Goal: Book appointment/travel/reservation

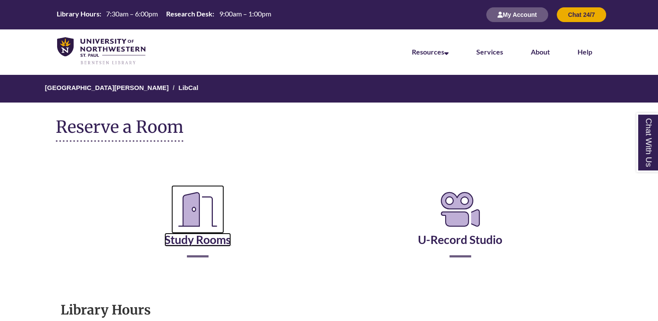
click at [211, 219] on icon "Reserve a Room" at bounding box center [197, 209] width 53 height 48
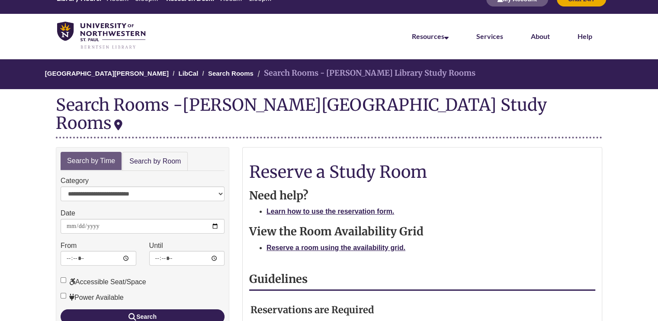
scroll to position [43, 0]
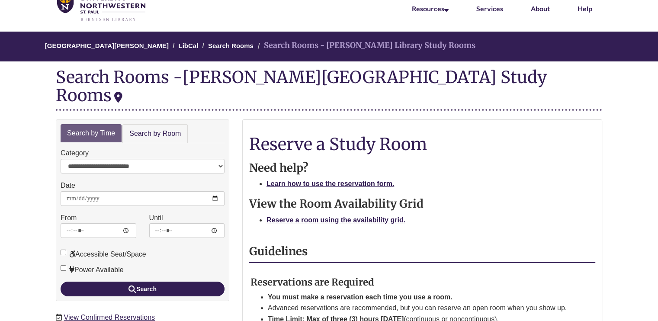
click at [380, 215] on li "Reserve a room using the availability grid." at bounding box center [431, 220] width 329 height 11
click at [383, 215] on li "Reserve a room using the availability grid." at bounding box center [431, 220] width 329 height 11
click at [380, 216] on strong "Reserve a room using the availability grid." at bounding box center [336, 219] width 139 height 7
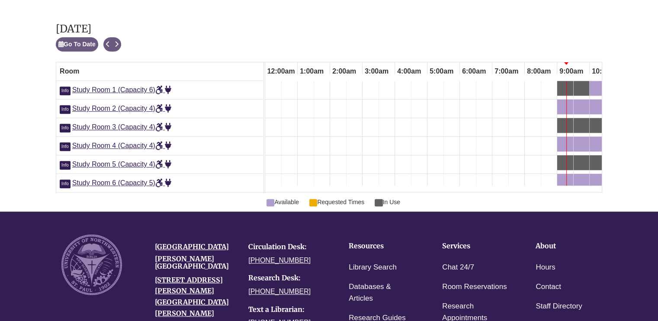
scroll to position [0, 260]
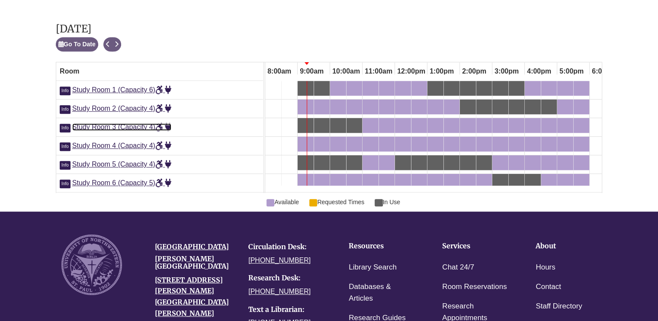
click at [136, 123] on span "Study Room 3 (Capacity 4)" at bounding box center [122, 126] width 100 height 7
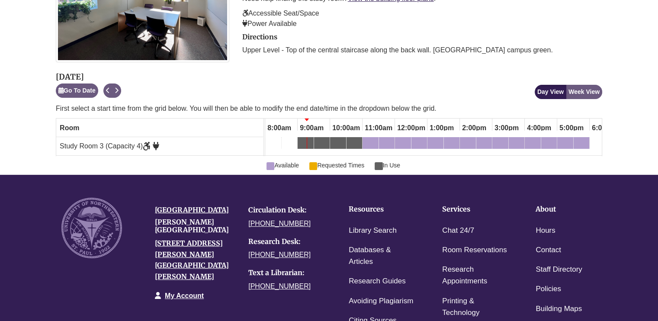
scroll to position [216, 0]
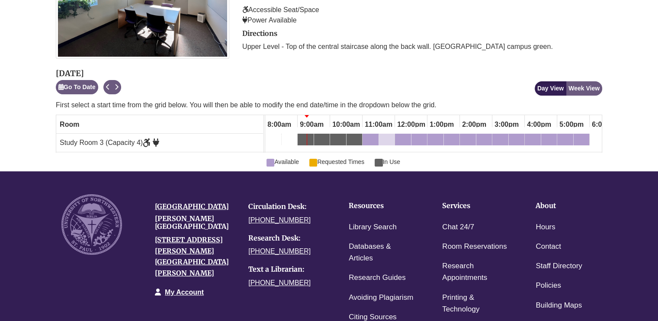
click at [381, 134] on link "11:30am Friday, September 12, 2025 - Study Room 3 - Available" at bounding box center [387, 141] width 16 height 15
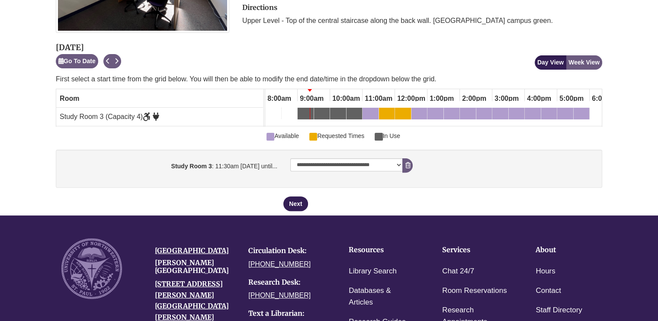
scroll to position [173, 0]
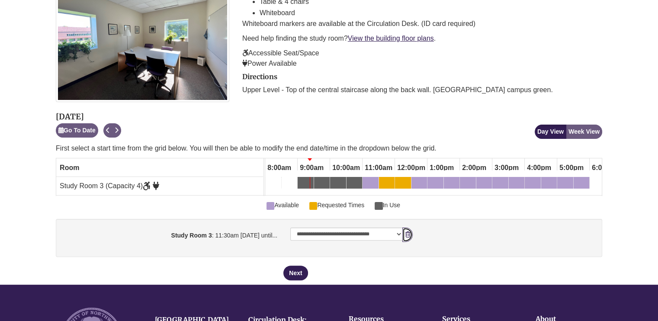
click at [404, 242] on button "Remove Pending Reservation" at bounding box center [408, 235] width 10 height 14
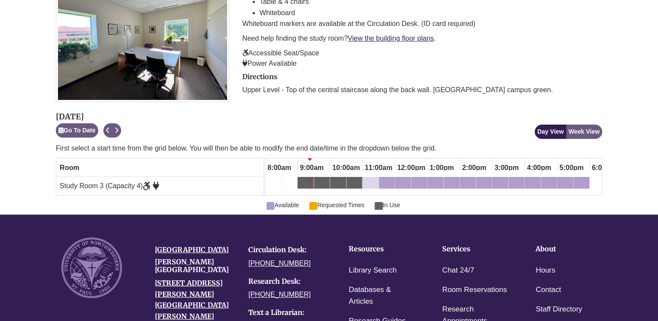
click at [376, 187] on div "11:00am Friday, September 12, 2025 - Study Room 3 - Available" at bounding box center [371, 185] width 14 height 10
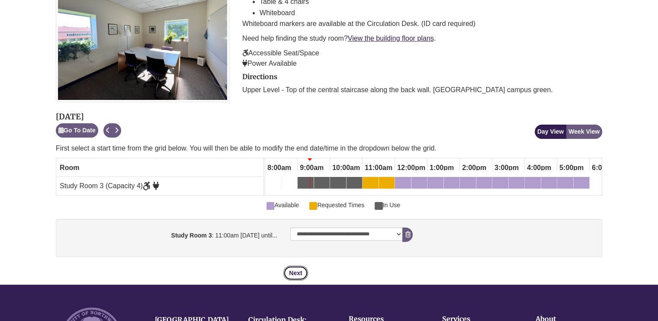
click at [285, 278] on button "Next" at bounding box center [296, 273] width 24 height 15
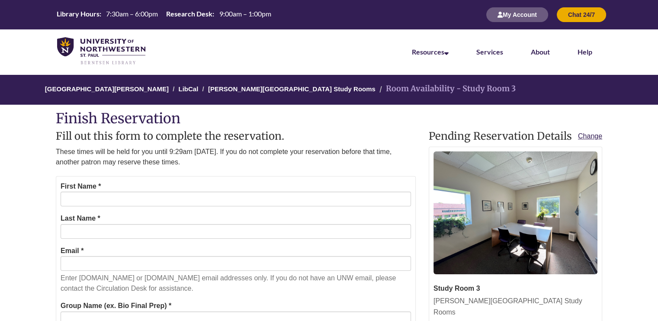
click at [102, 184] on div "First Name *" at bounding box center [236, 194] width 351 height 26
click at [96, 200] on input "First Name *" at bounding box center [236, 199] width 351 height 15
click at [97, 197] on input "First Name *" at bounding box center [236, 199] width 351 height 15
type input "******"
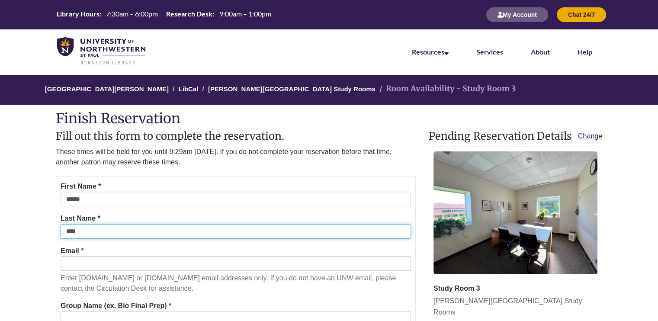
type input "****"
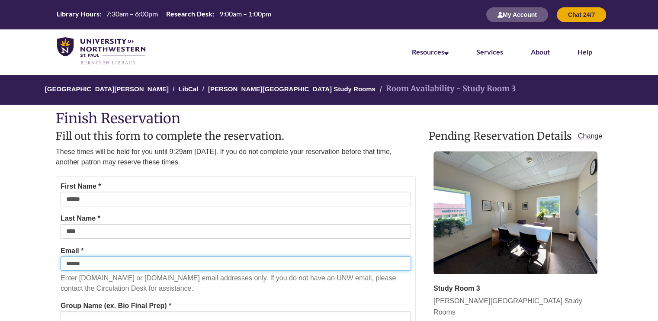
type input "**********"
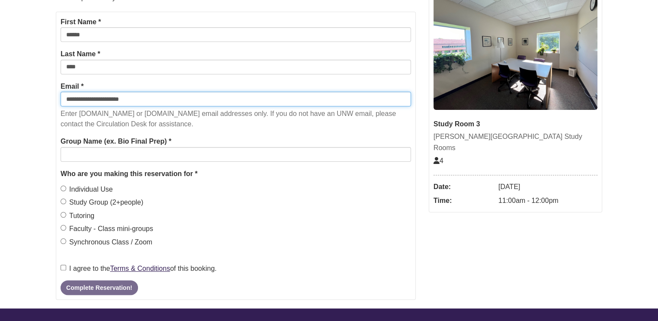
scroll to position [173, 0]
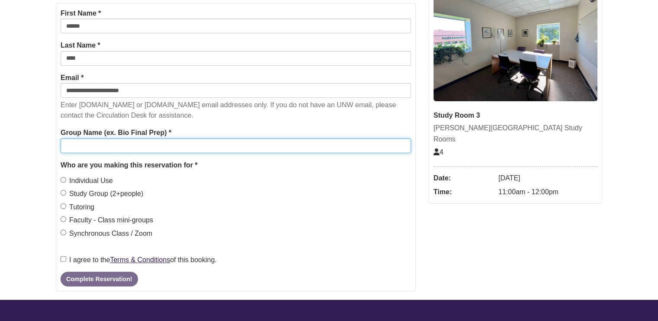
click at [142, 142] on input "Group Name (ex. Bio Final Prep) *" at bounding box center [236, 146] width 351 height 15
type input "***"
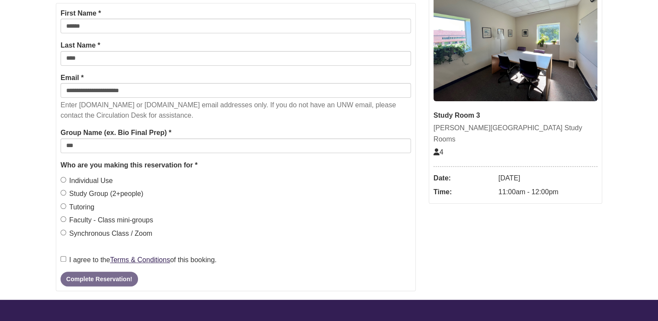
click at [101, 179] on label "Individual Use" at bounding box center [87, 180] width 52 height 11
click at [76, 261] on label "I agree to the Terms & Conditions of this booking." at bounding box center [139, 260] width 156 height 11
click at [79, 280] on button "Complete Reservation!" at bounding box center [99, 279] width 77 height 15
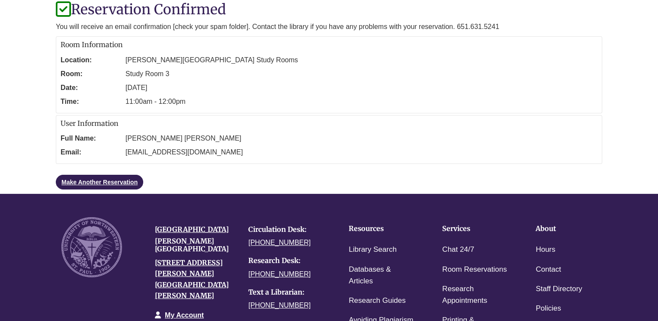
scroll to position [0, 0]
